Goal: Register for event/course

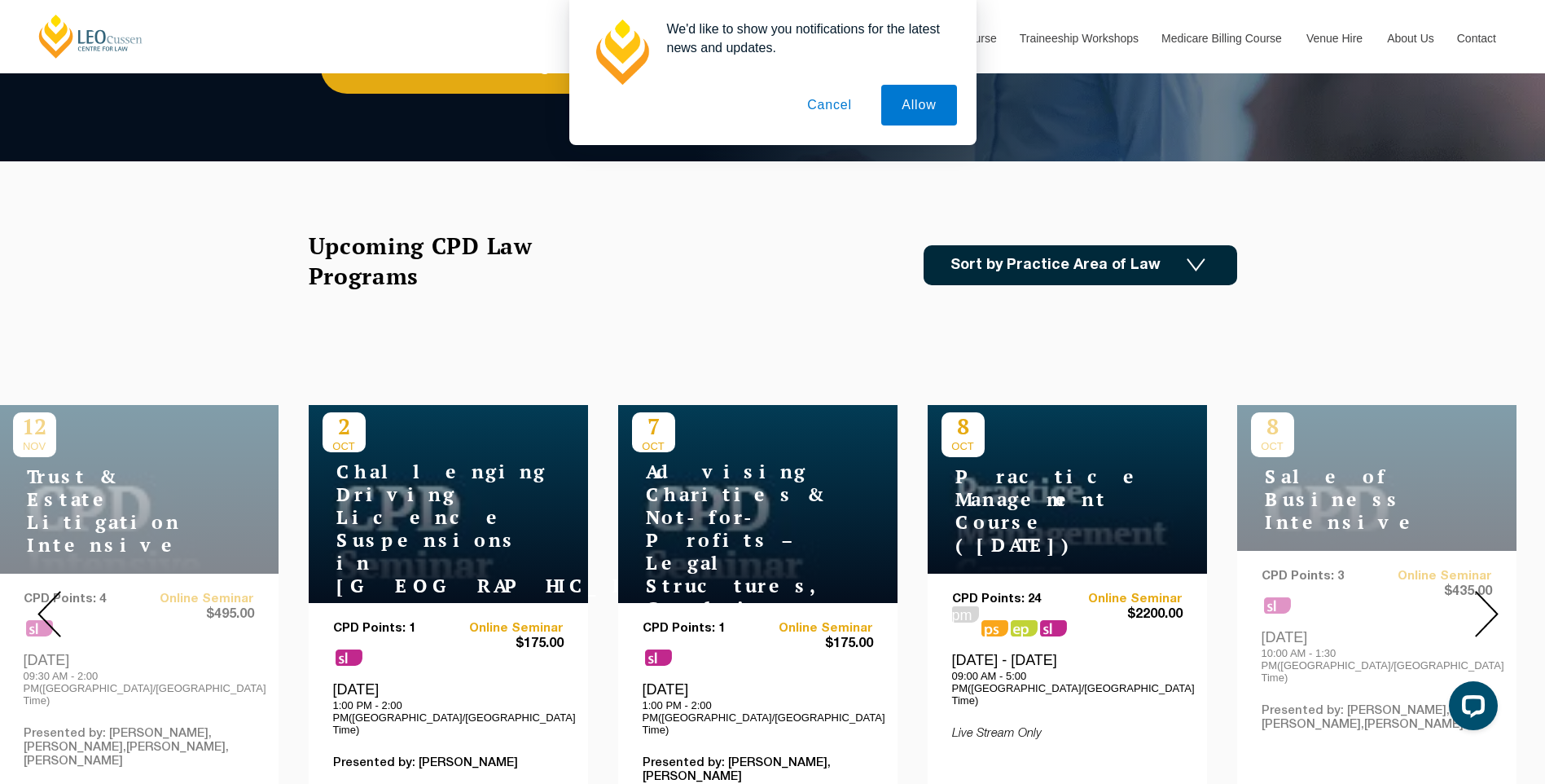
scroll to position [489, 0]
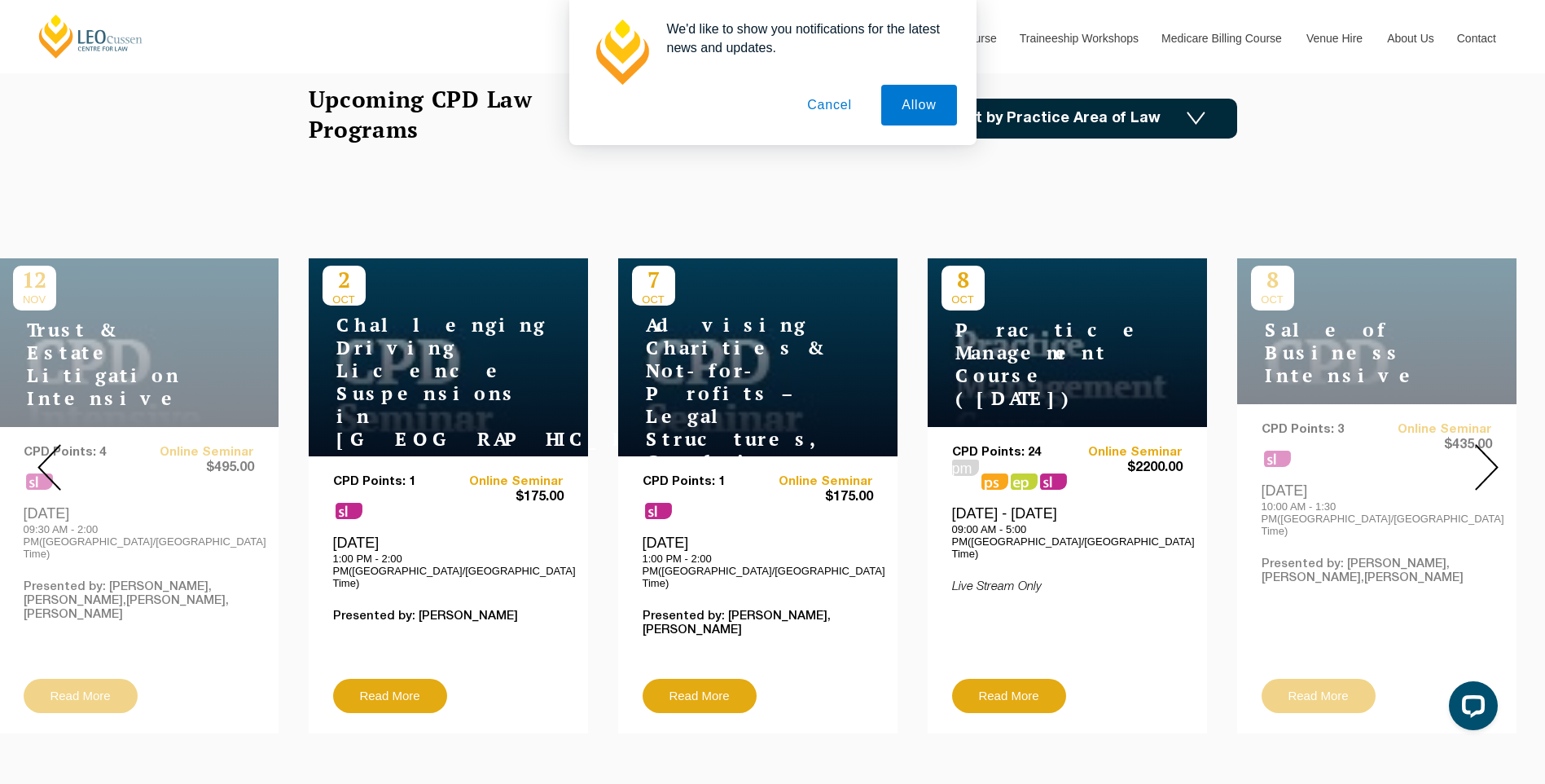
click at [1489, 453] on img at bounding box center [1487, 467] width 24 height 46
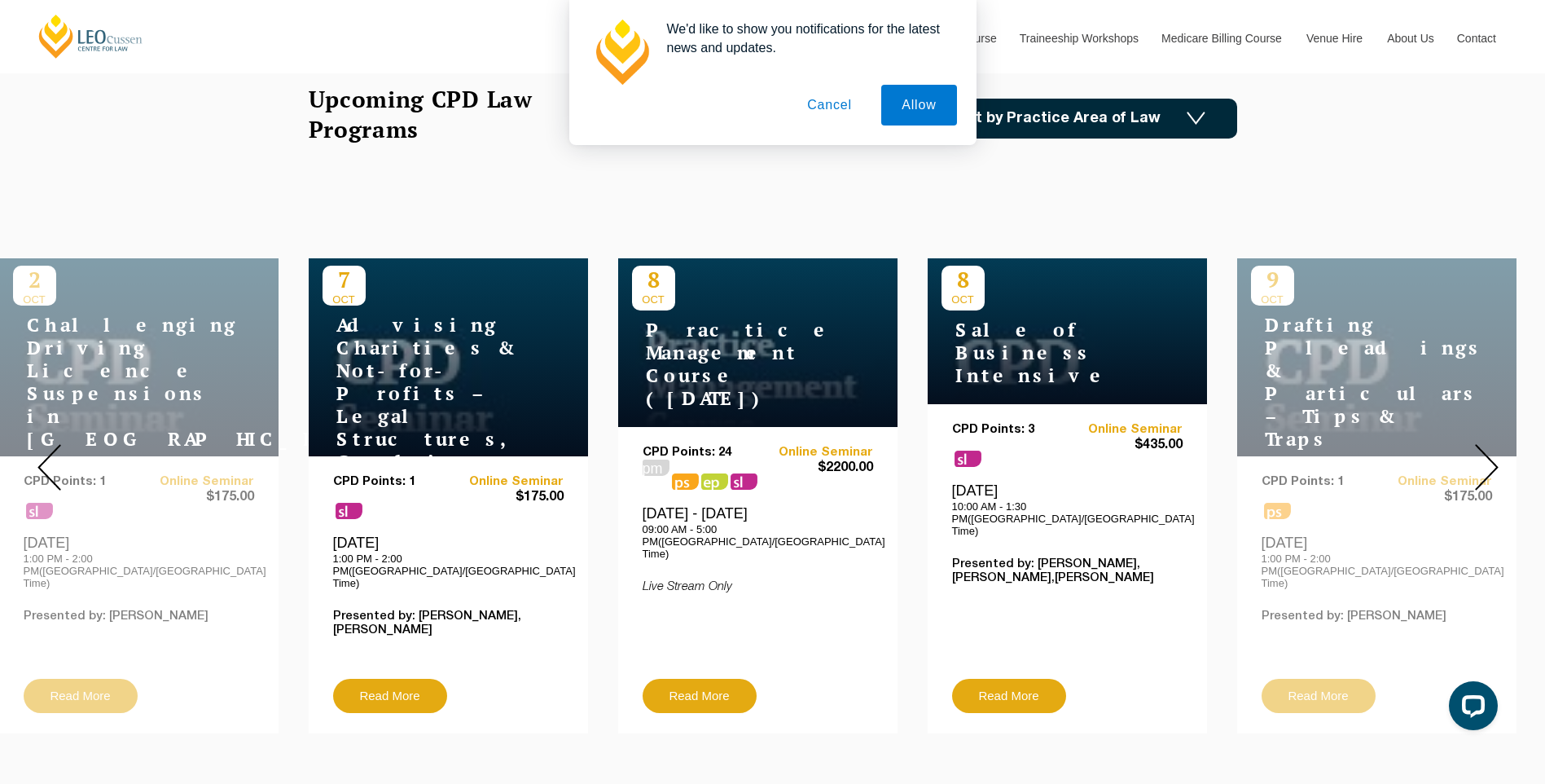
click at [1489, 451] on img at bounding box center [1487, 467] width 24 height 46
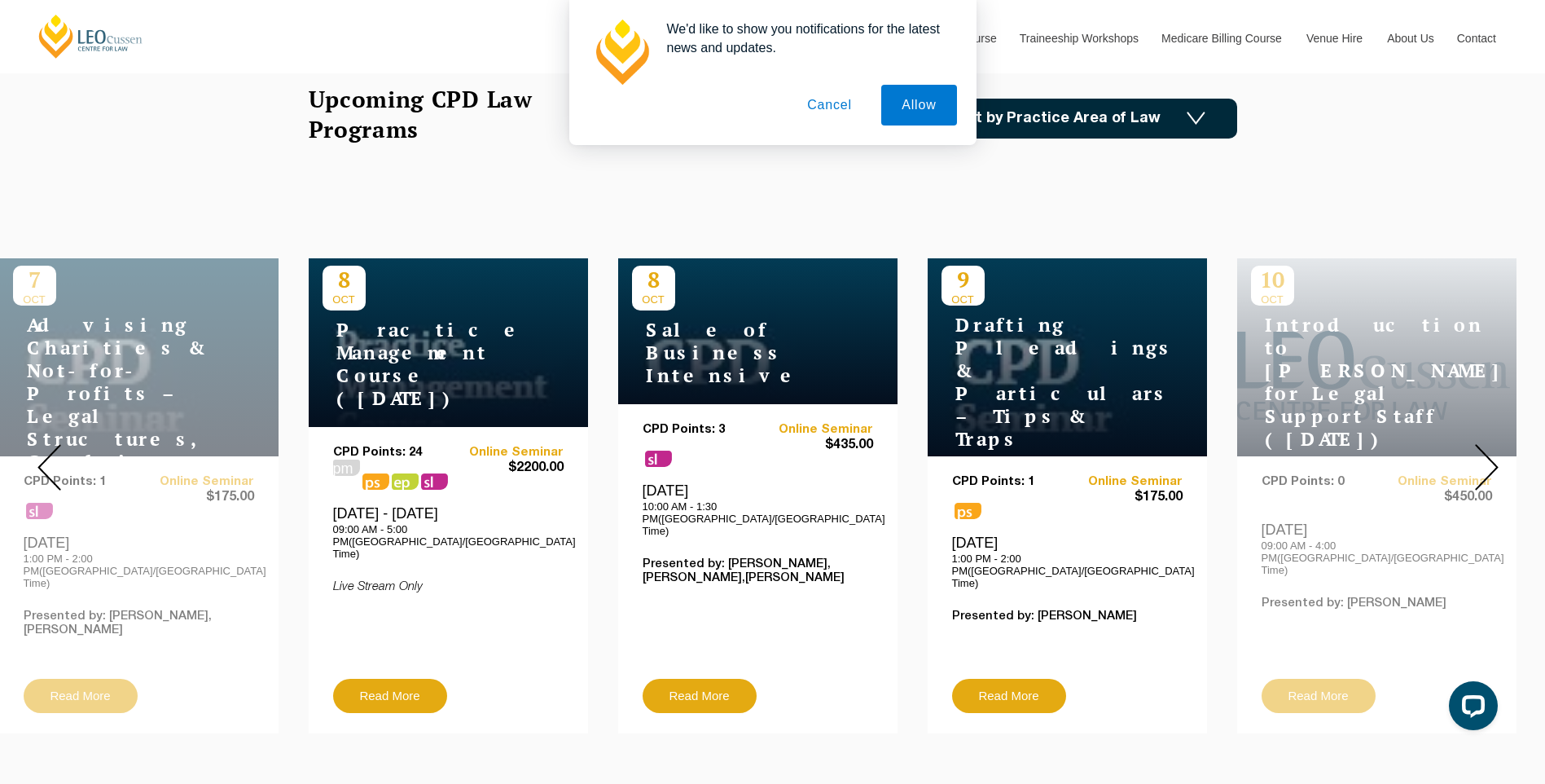
click at [1485, 453] on img at bounding box center [1487, 467] width 24 height 46
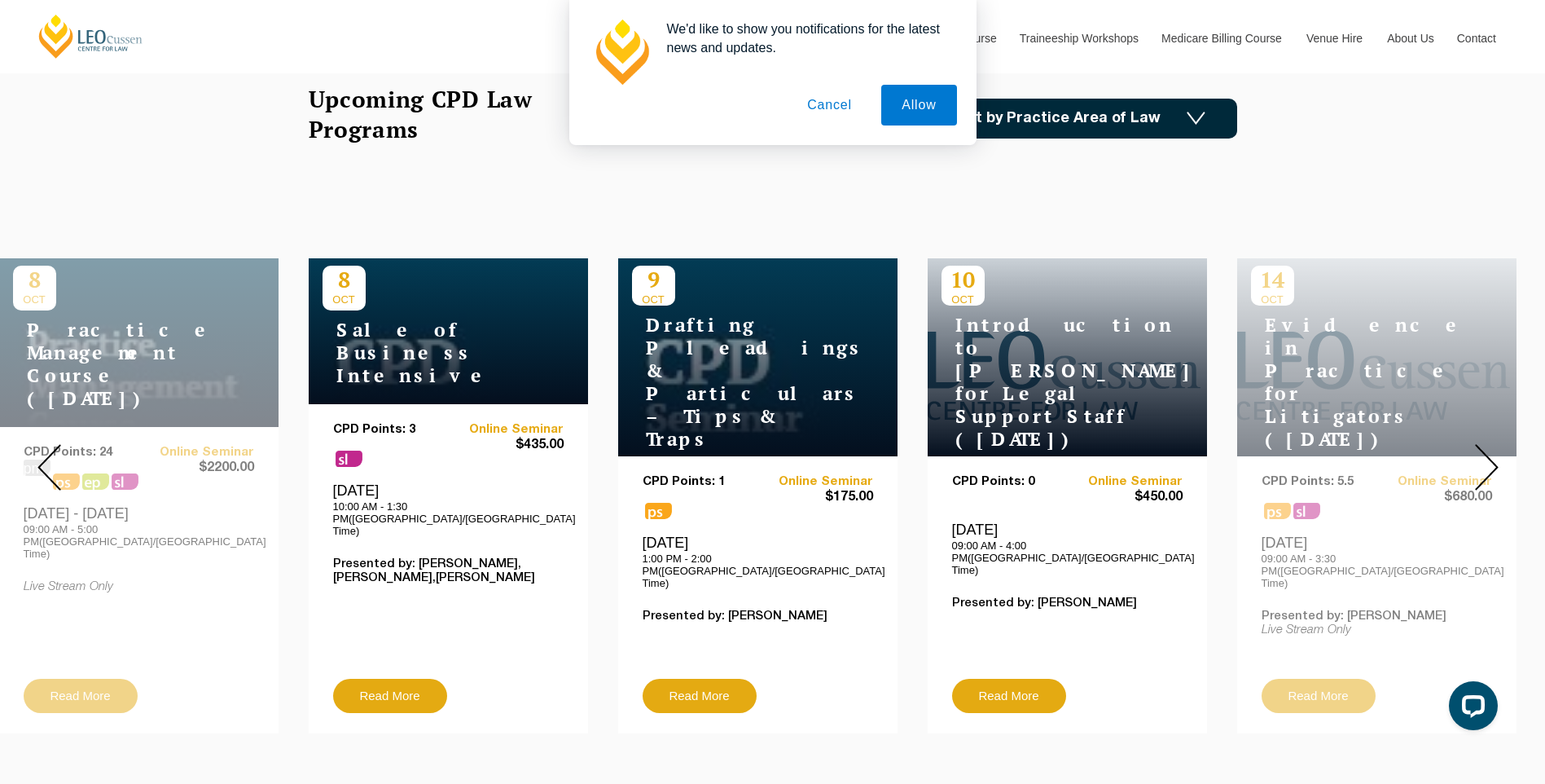
click at [1480, 456] on img at bounding box center [1487, 467] width 24 height 46
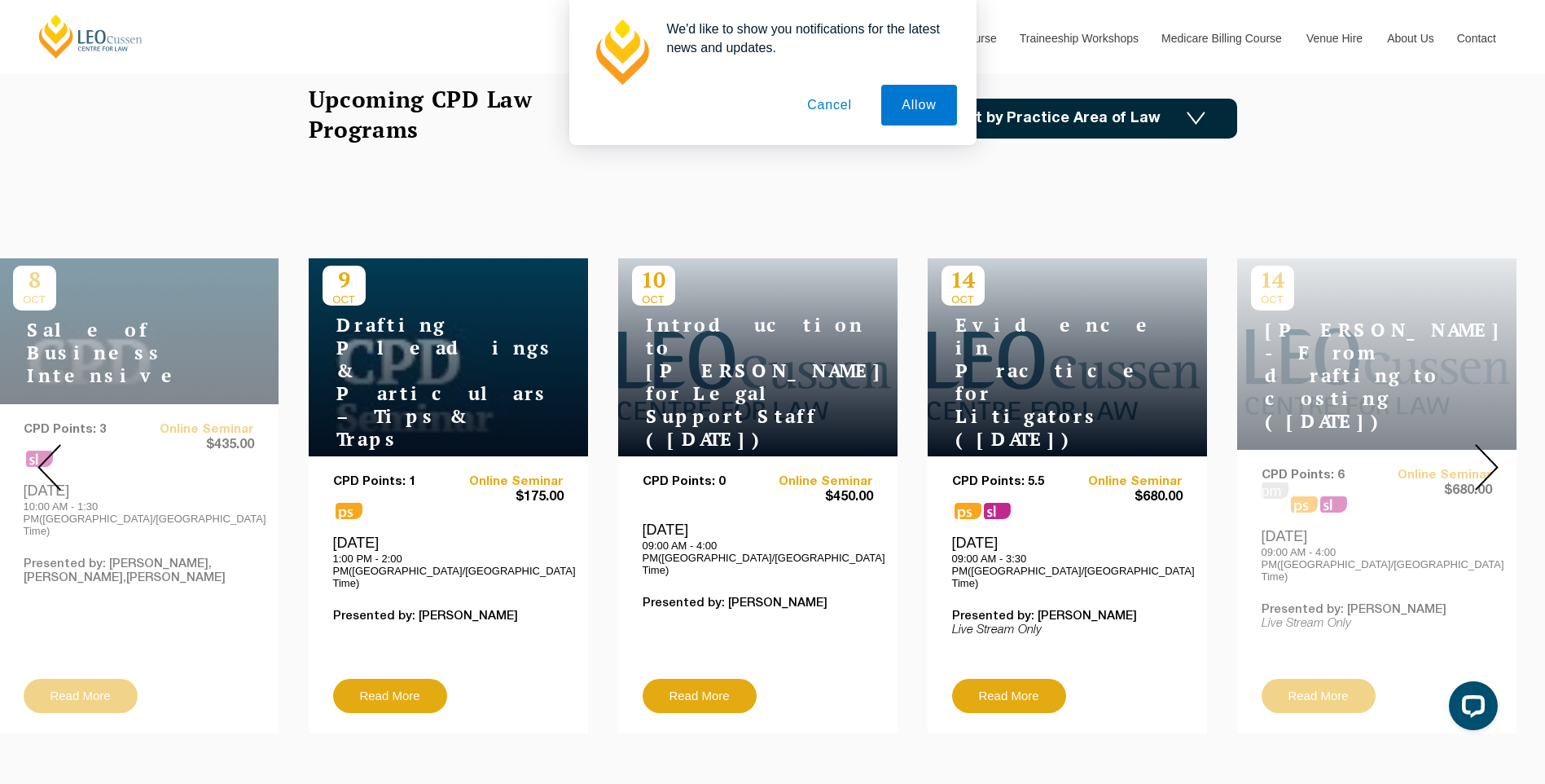
click at [1480, 456] on img at bounding box center [1487, 467] width 24 height 46
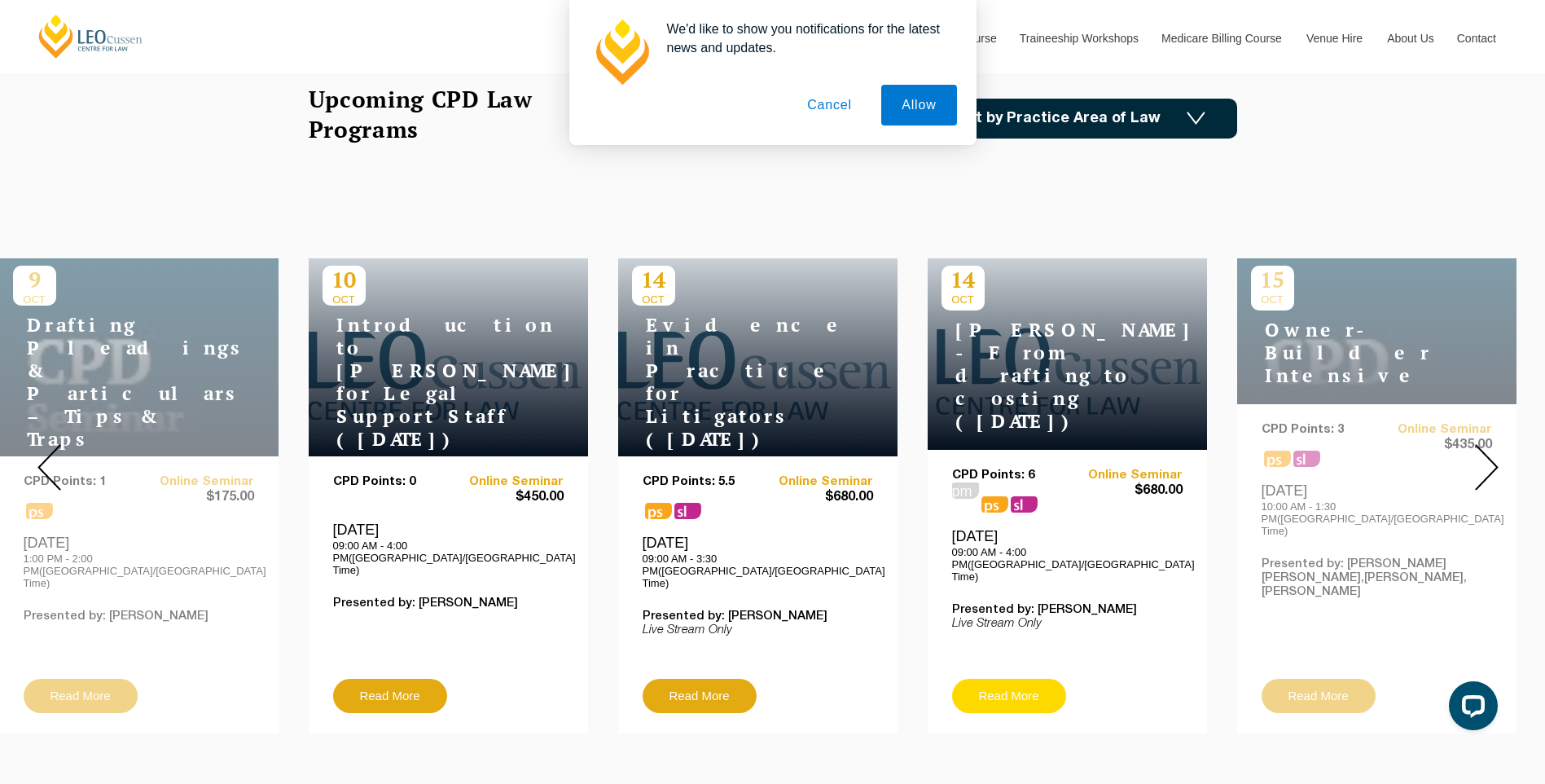
click at [1054, 679] on link "Read More" at bounding box center [1010, 696] width 114 height 34
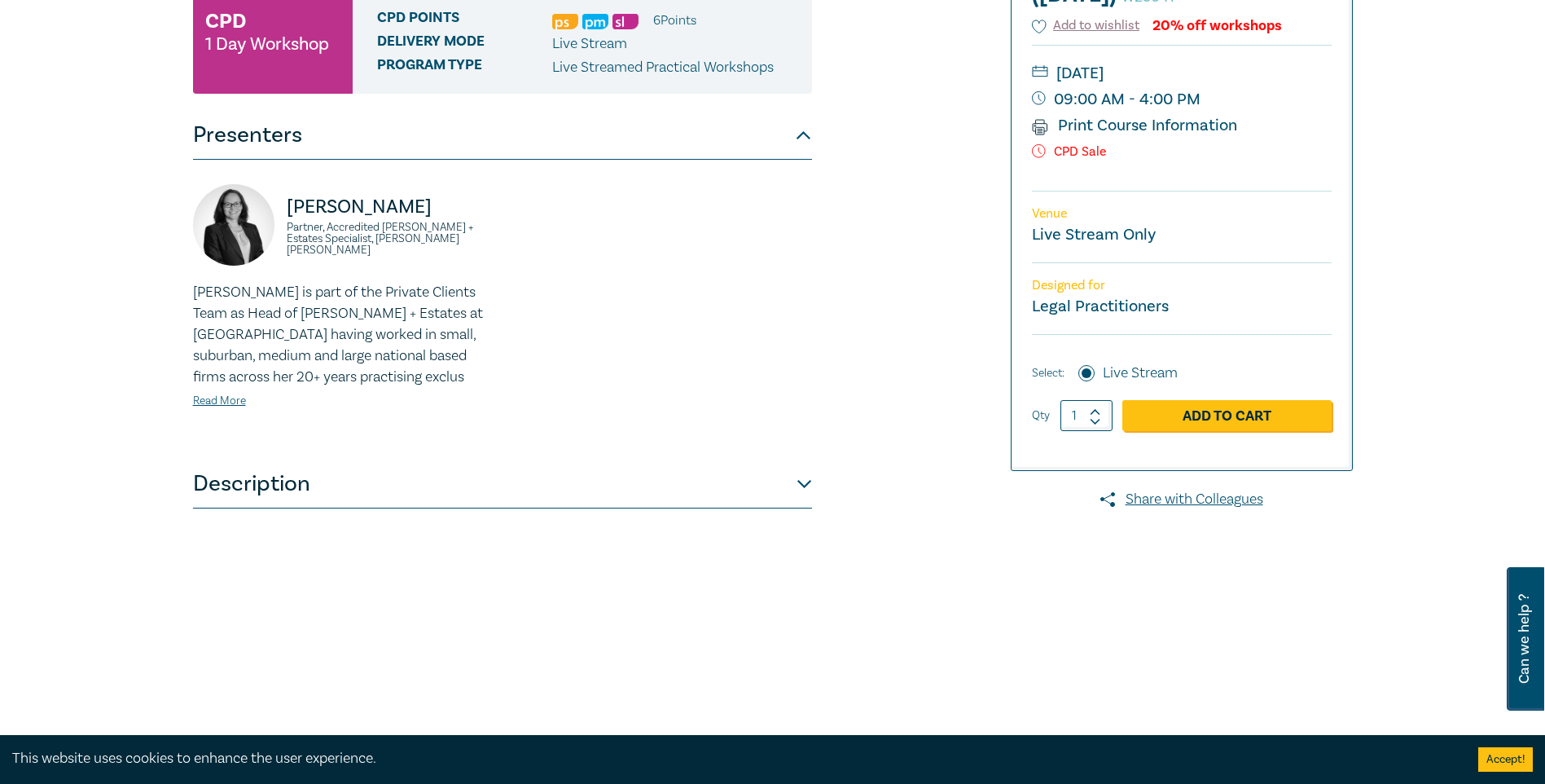
scroll to position [326, 0]
drag, startPoint x: 840, startPoint y: 487, endPoint x: 816, endPoint y: 500, distance: 27.3
click at [840, 485] on div "[PERSON_NAME] - From drafting to costing ([DATE]) W25041 CPD 1 Day Workshop CPD…" at bounding box center [576, 295] width 786 height 815
click at [768, 477] on button "Description" at bounding box center [502, 483] width 619 height 49
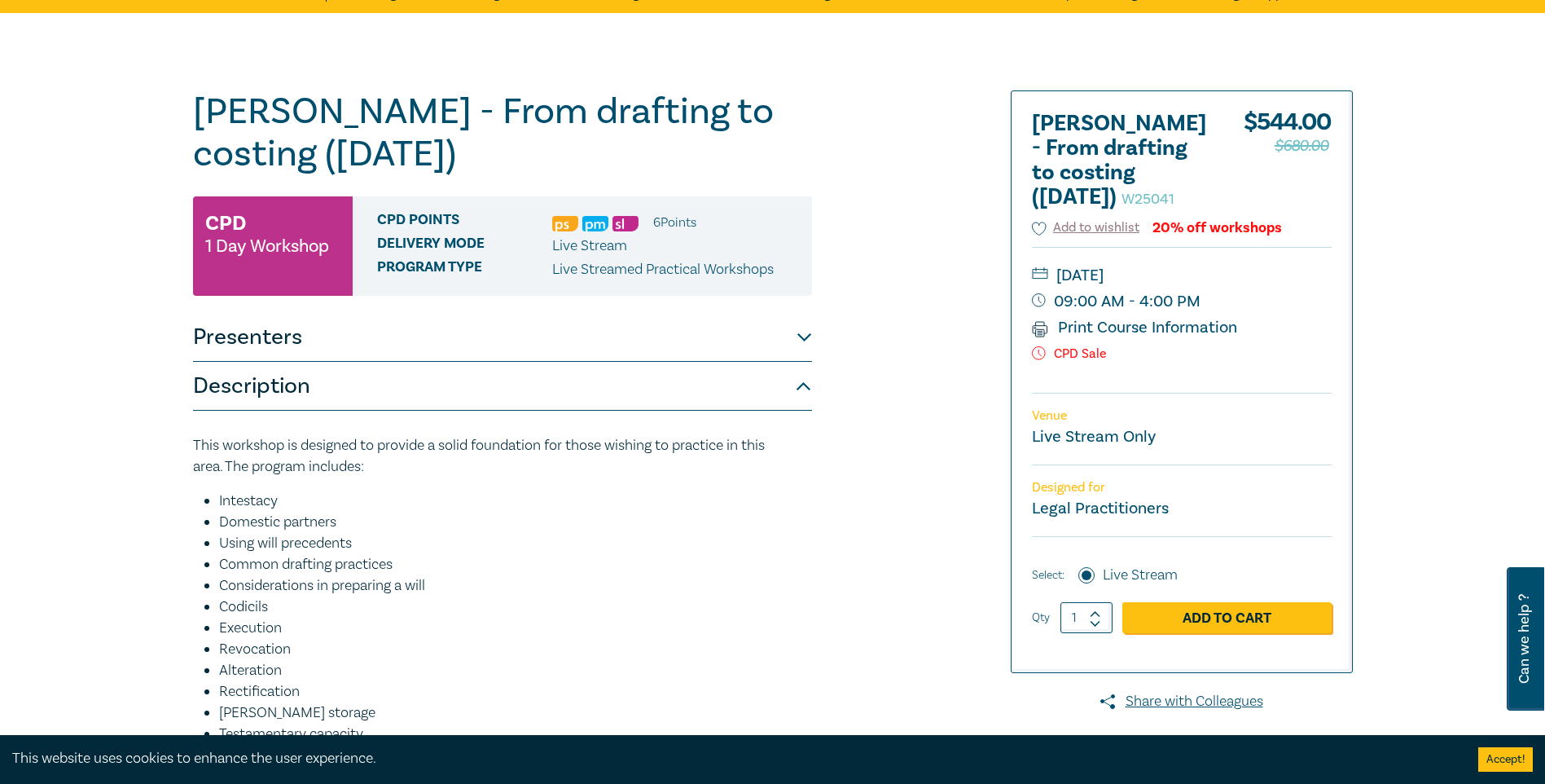
scroll to position [0, 0]
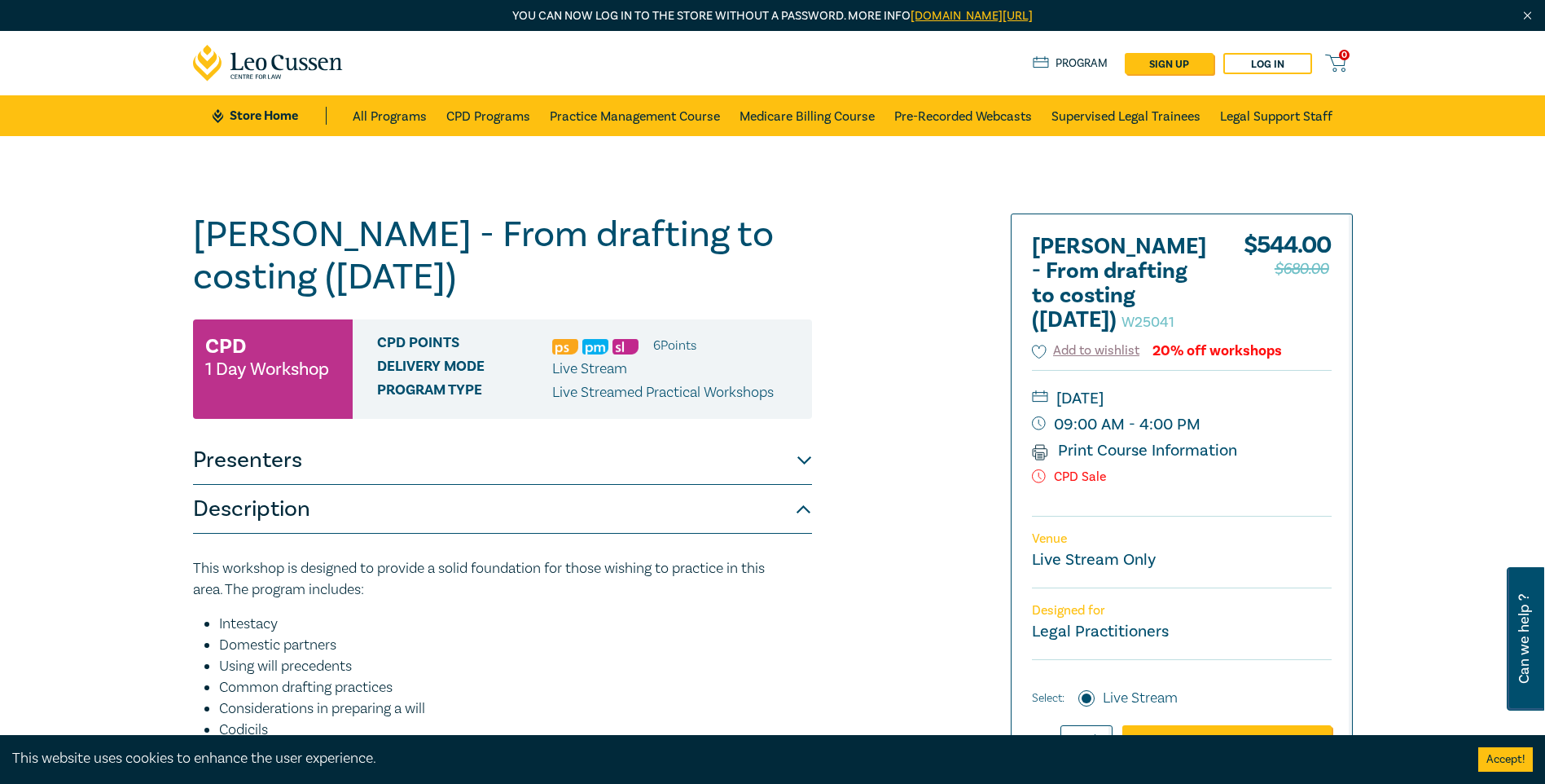
click at [799, 502] on button "Description" at bounding box center [502, 509] width 619 height 49
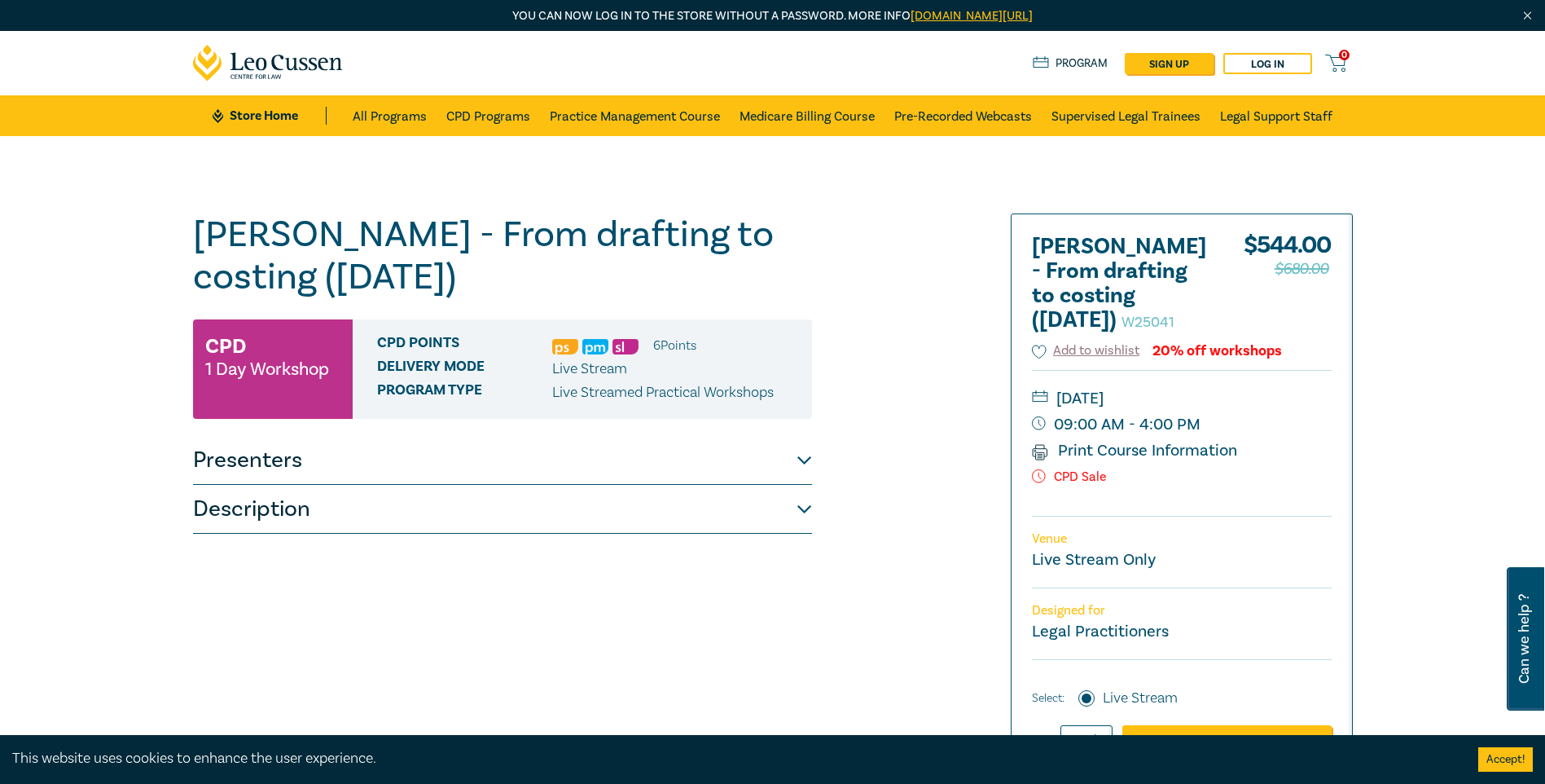
click at [804, 496] on button "Description" at bounding box center [502, 509] width 619 height 49
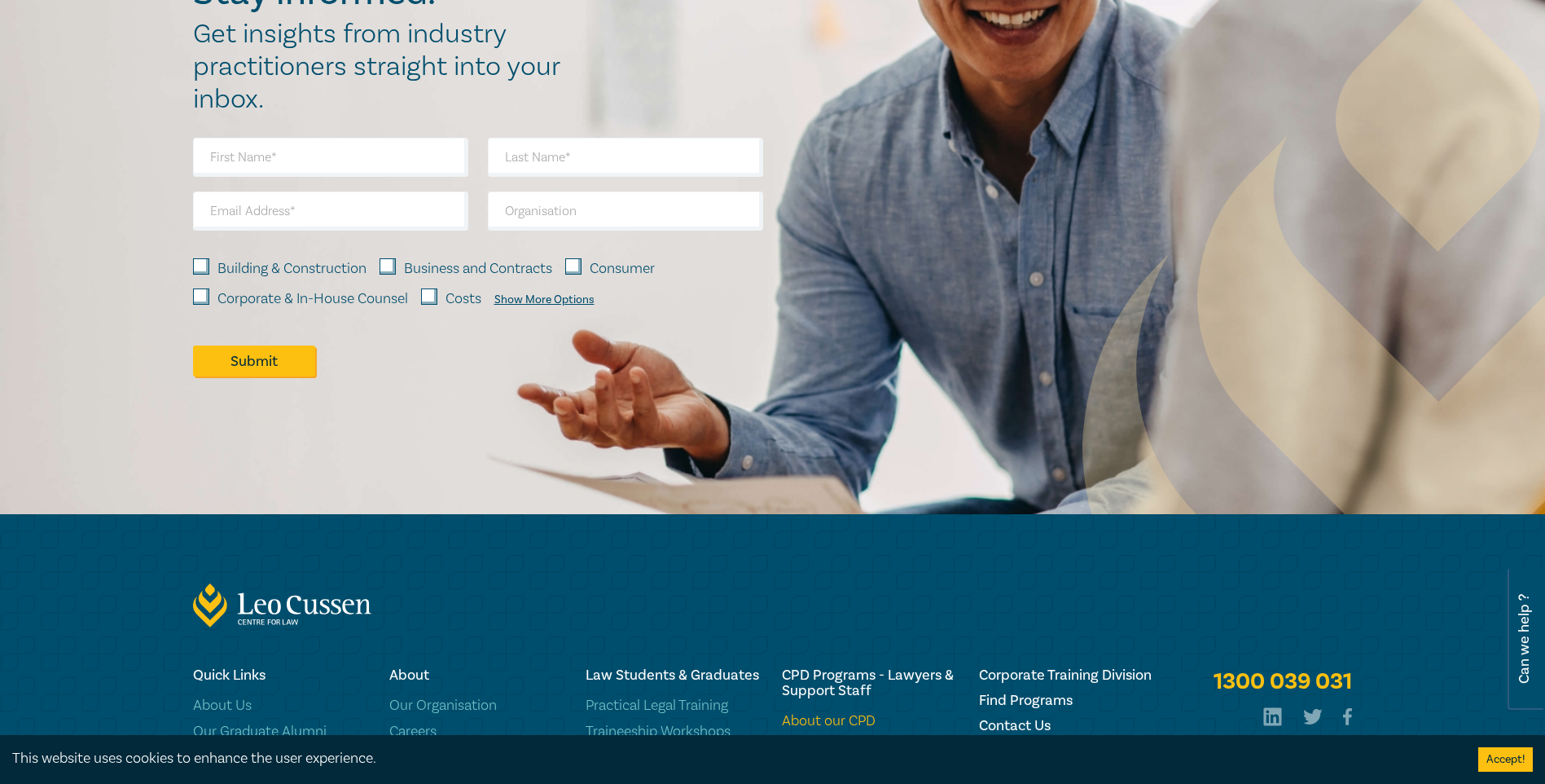
scroll to position [1598, 0]
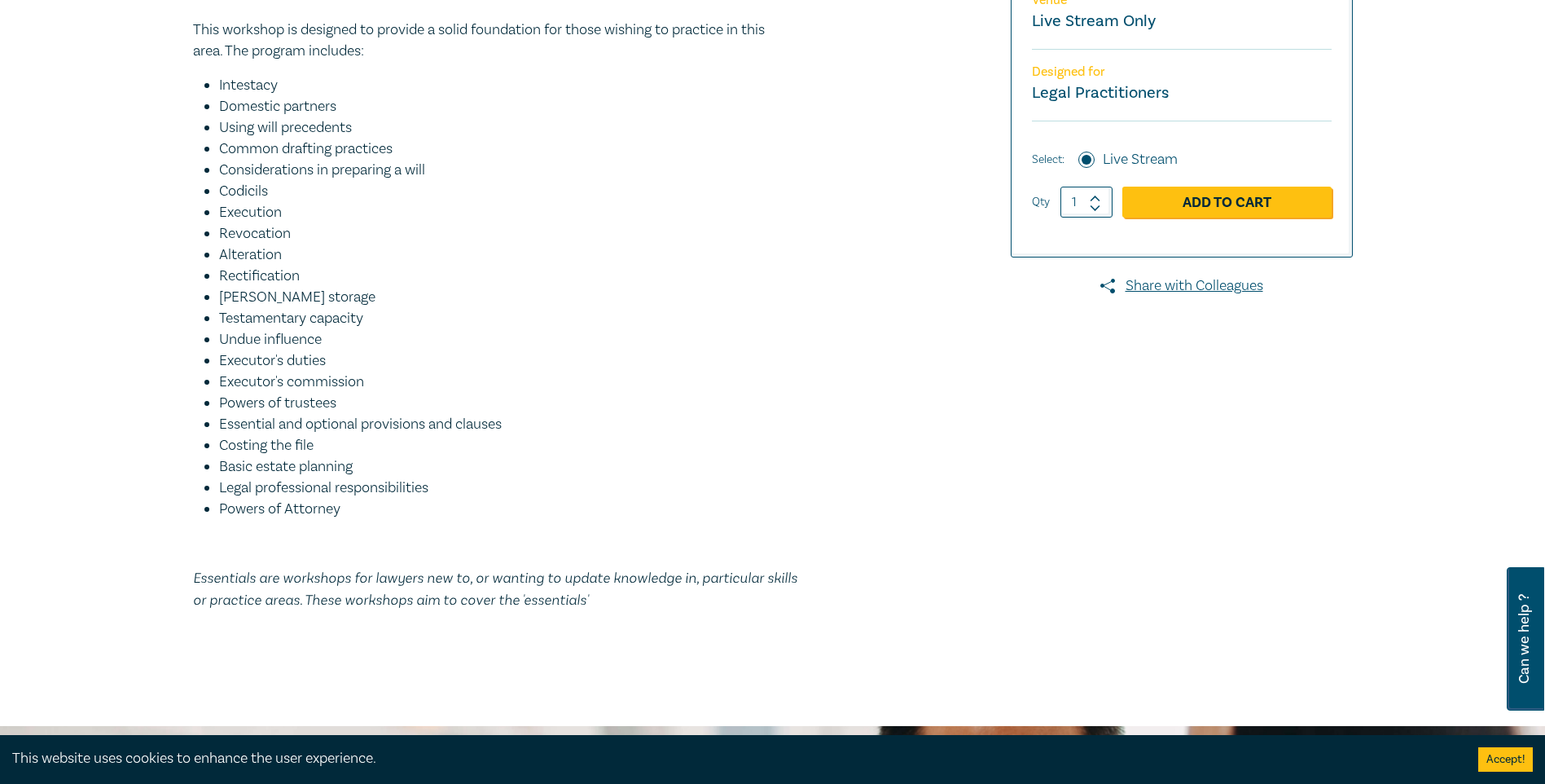
click at [766, 299] on li "[PERSON_NAME] storage" at bounding box center [516, 297] width 593 height 21
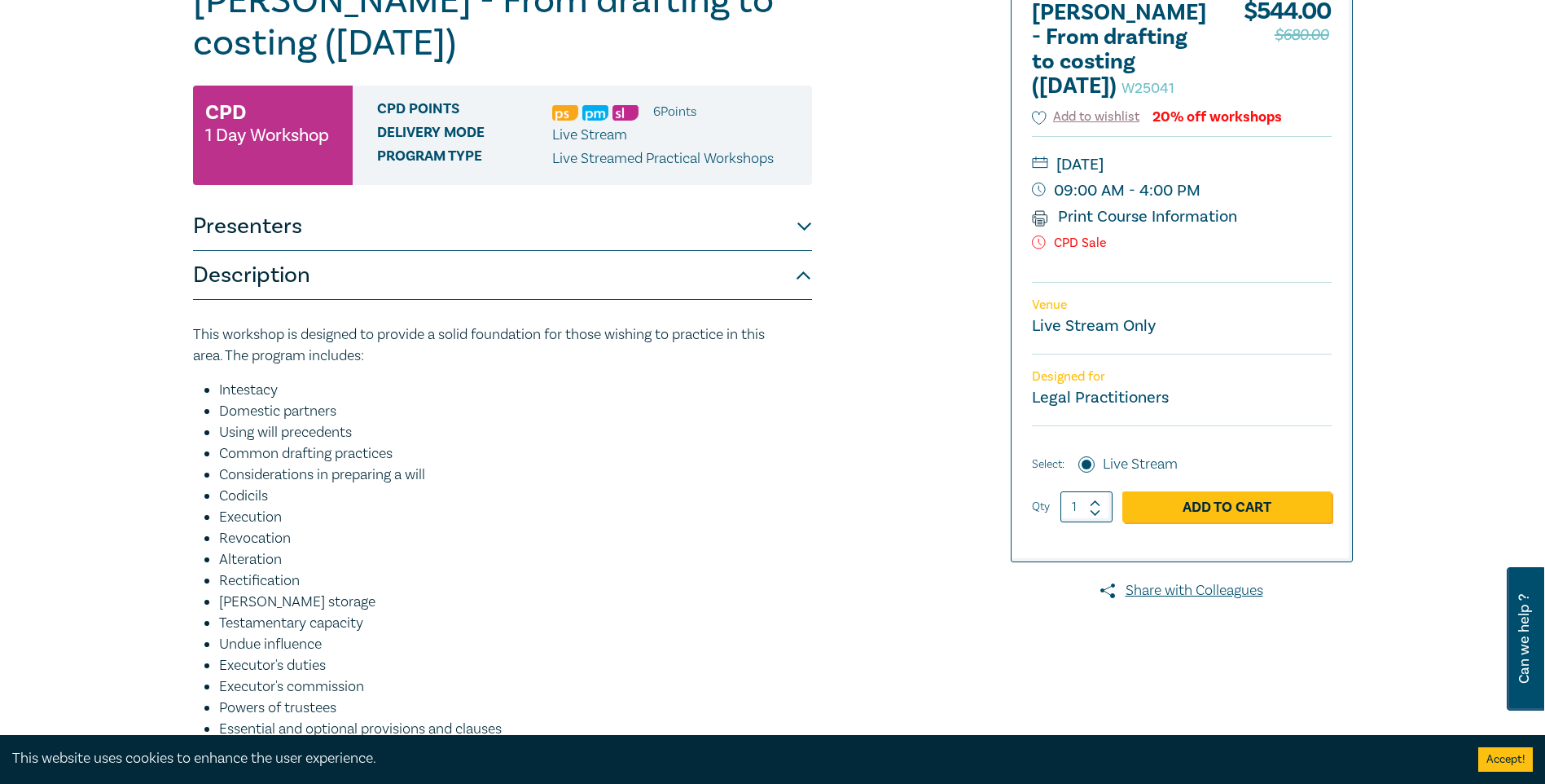
scroll to position [213, 0]
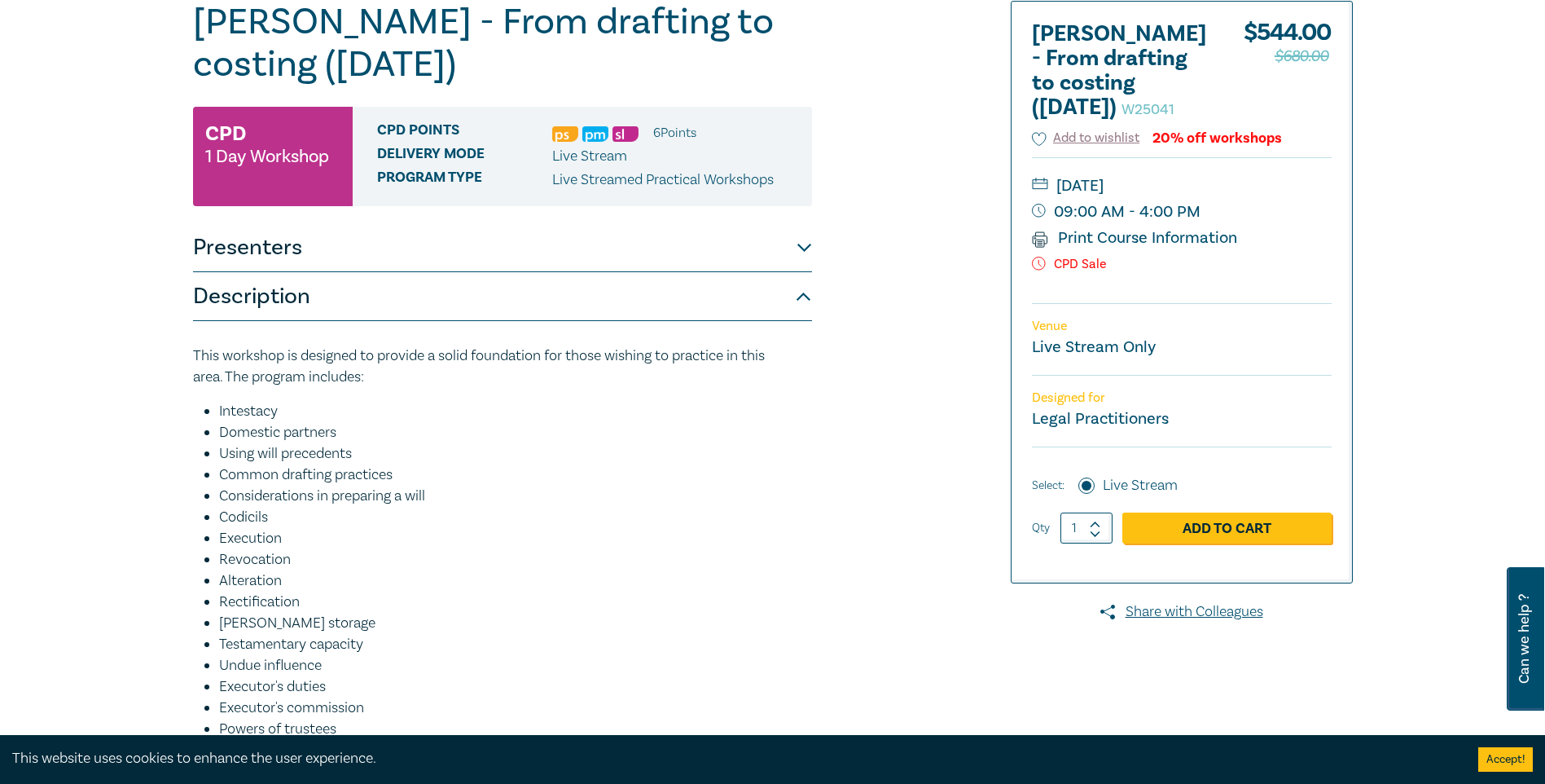
click at [806, 254] on button "Presenters" at bounding box center [502, 247] width 619 height 49
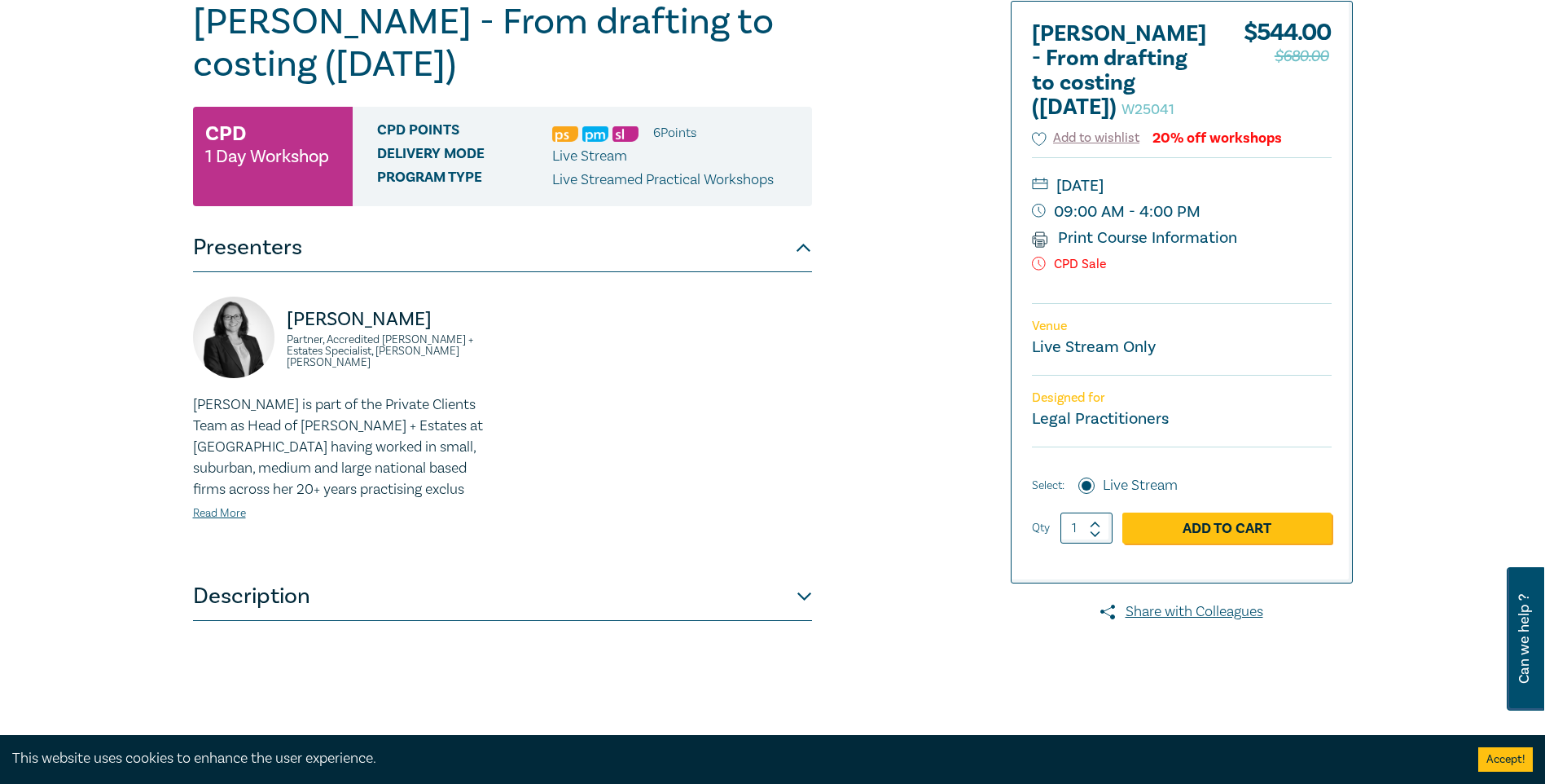
click at [771, 253] on button "Presenters" at bounding box center [502, 247] width 619 height 49
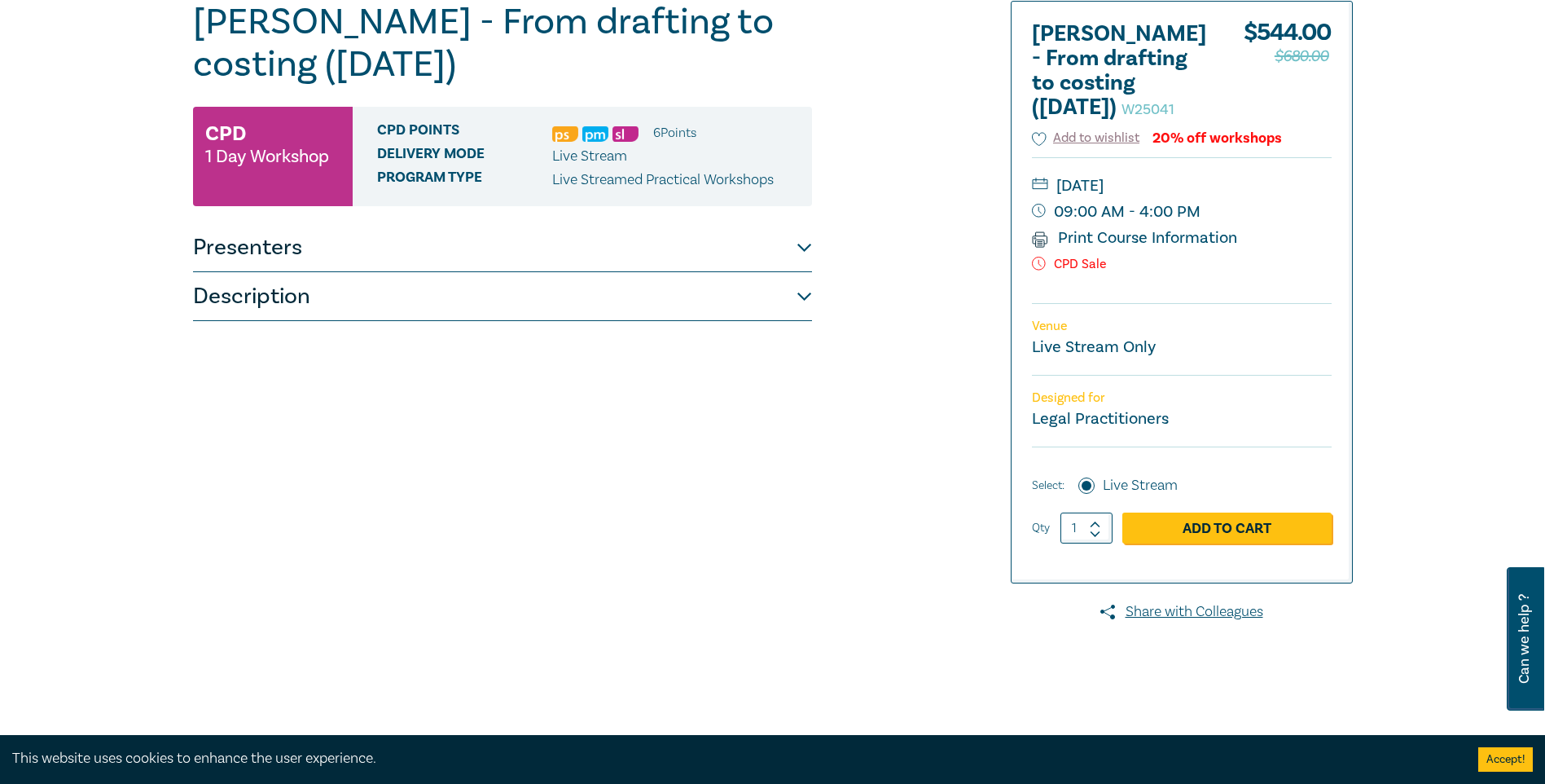
click at [1104, 406] on p "Designed for" at bounding box center [1182, 398] width 300 height 15
click at [1129, 249] on link "Print Course Information" at bounding box center [1135, 237] width 206 height 21
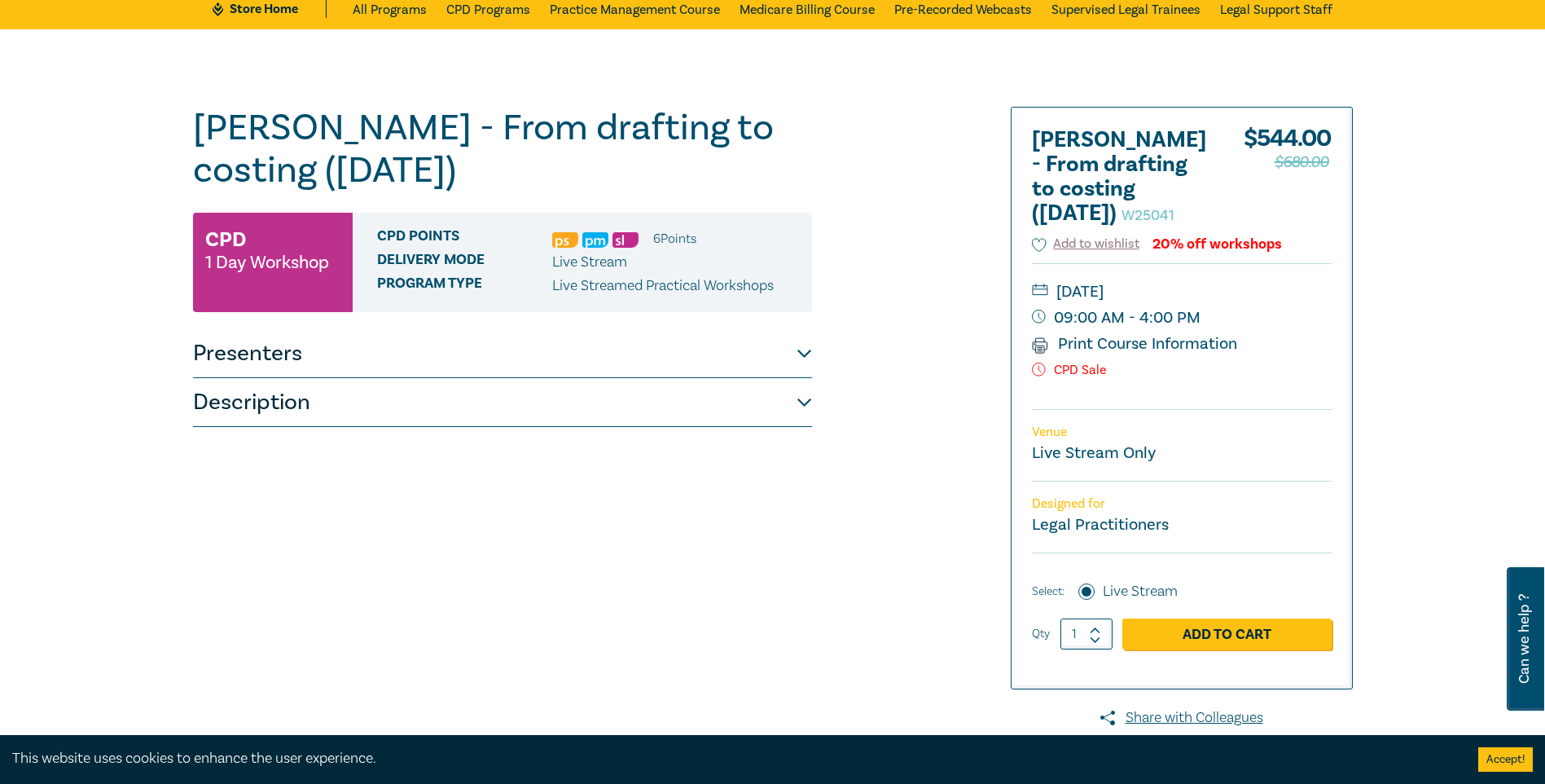
scroll to position [0, 0]
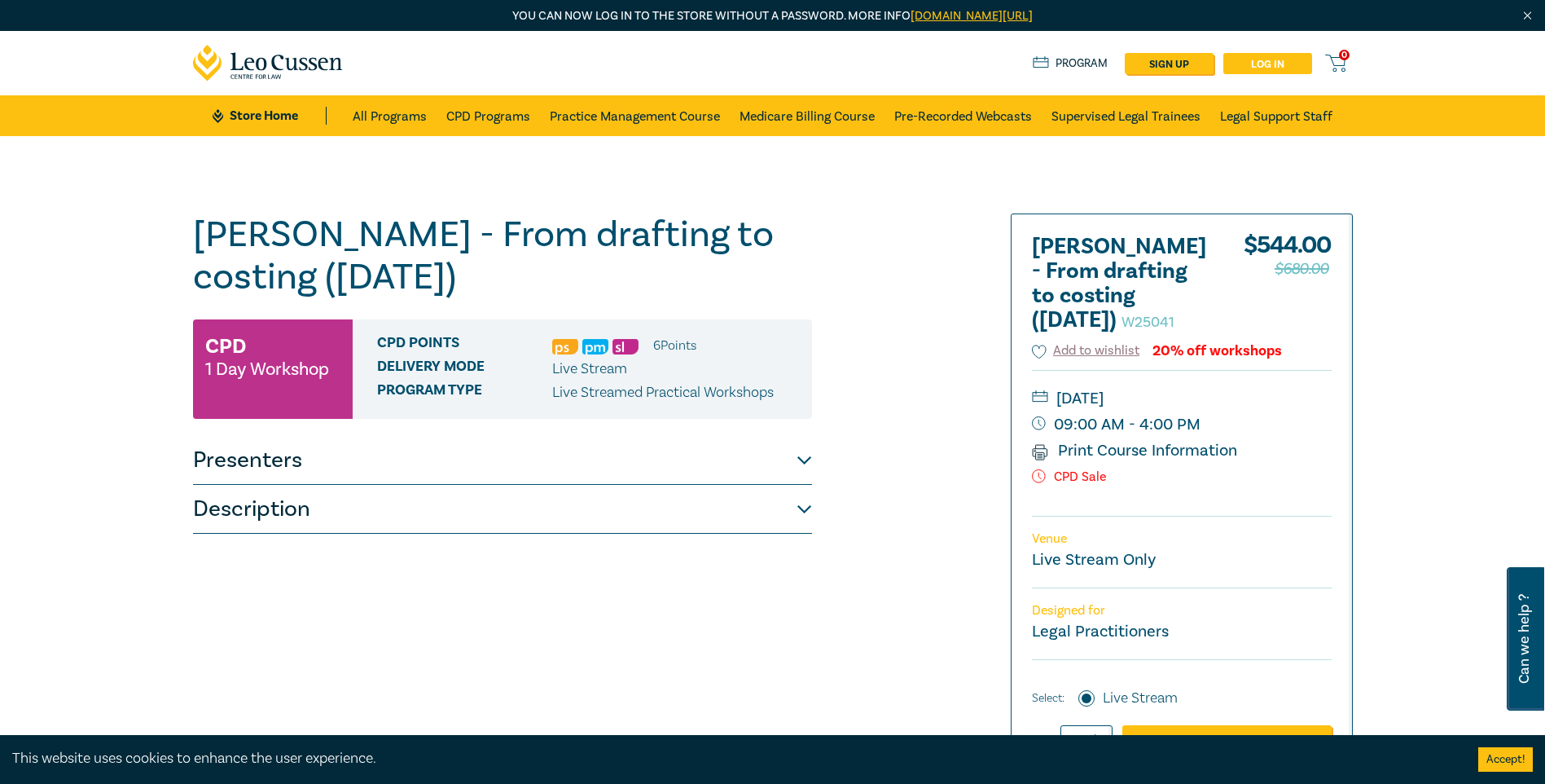
click at [1302, 66] on link "Log in" at bounding box center [1268, 63] width 89 height 21
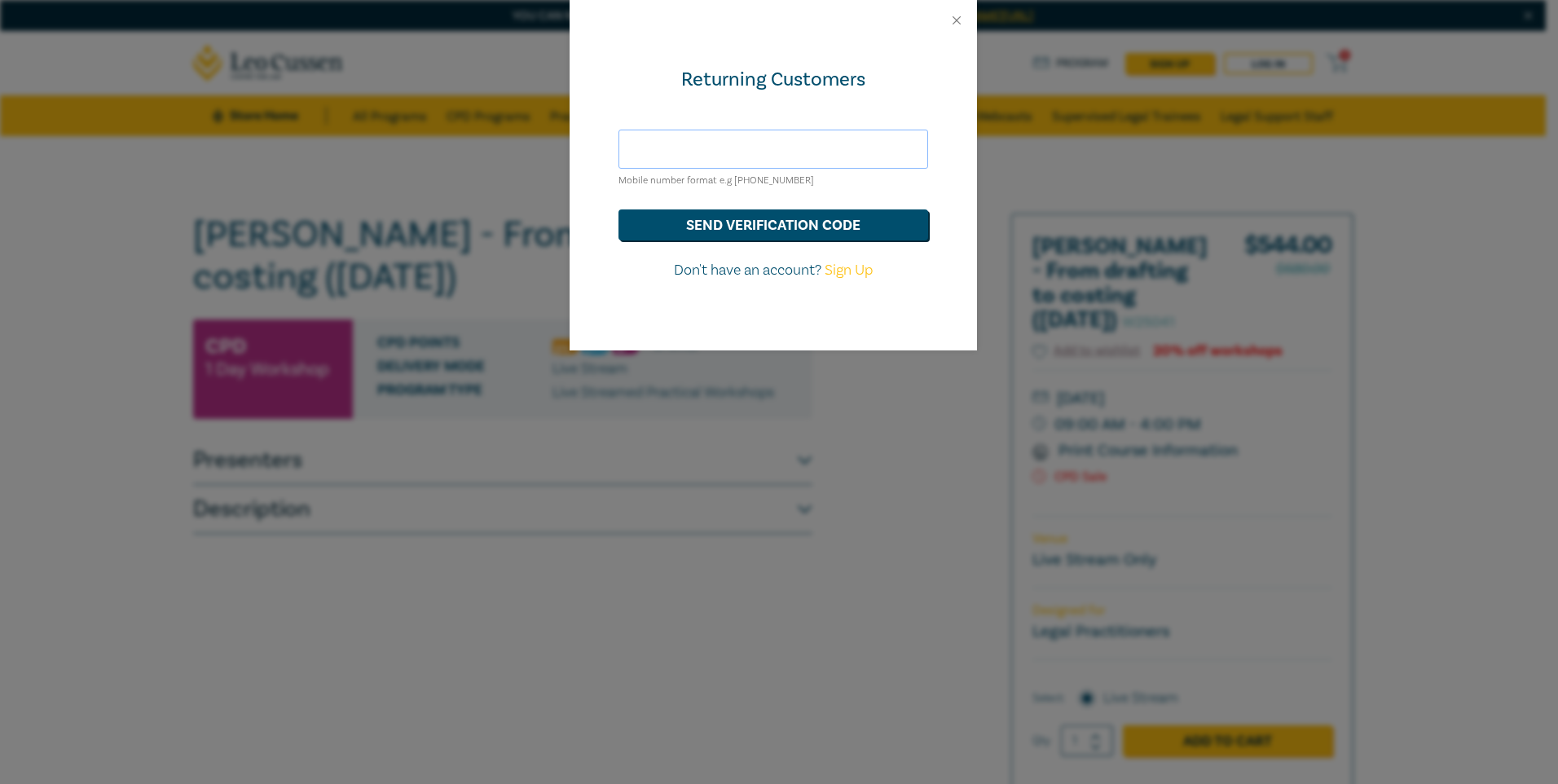
click at [832, 144] on input "text" at bounding box center [773, 149] width 309 height 39
type input "[EMAIL_ADDRESS][DOMAIN_NAME]"
click at [829, 231] on button "send verification code" at bounding box center [773, 225] width 309 height 31
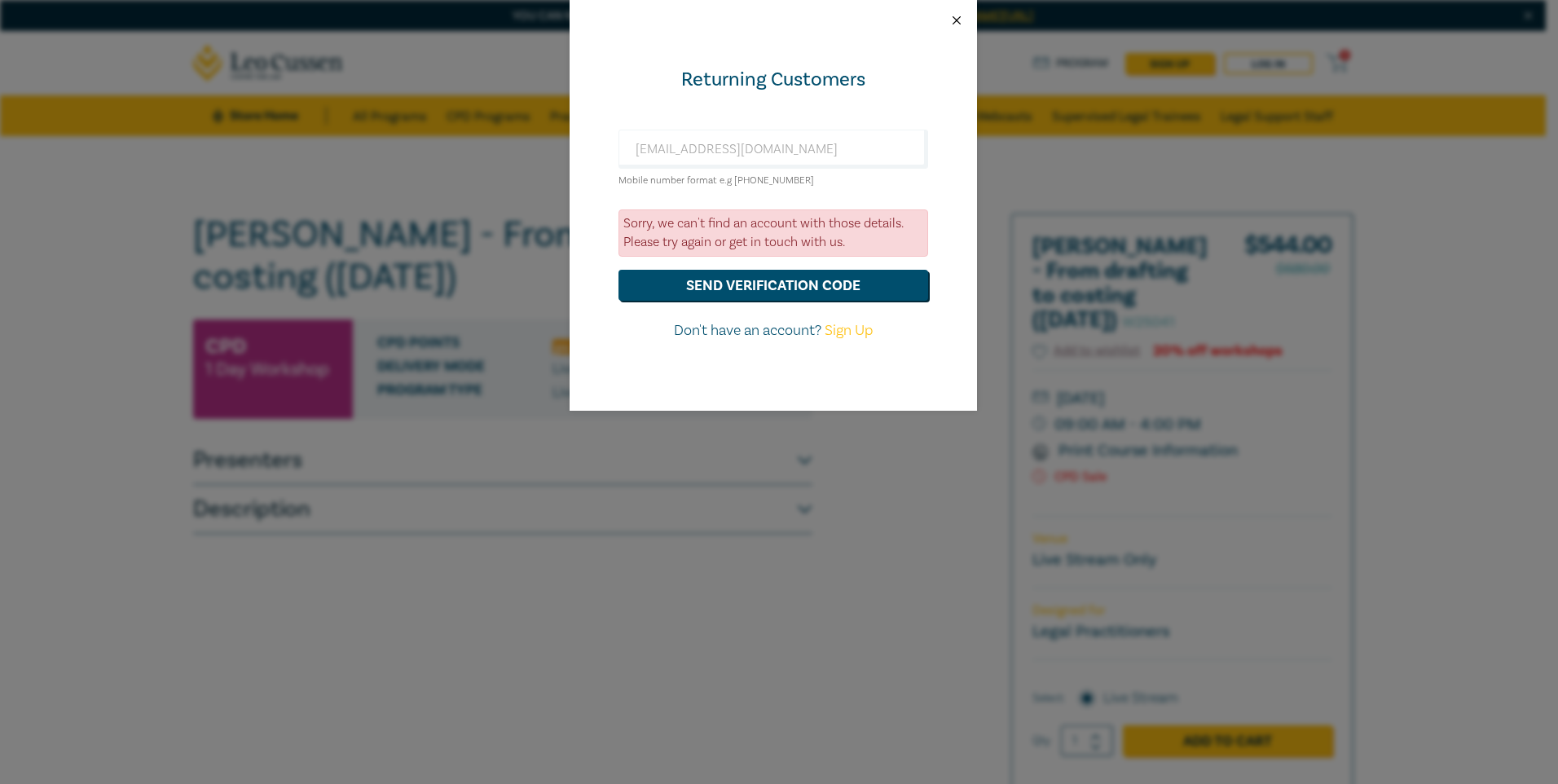
click at [950, 17] on button "Close" at bounding box center [956, 20] width 15 height 15
